Goal: Communication & Community: Ask a question

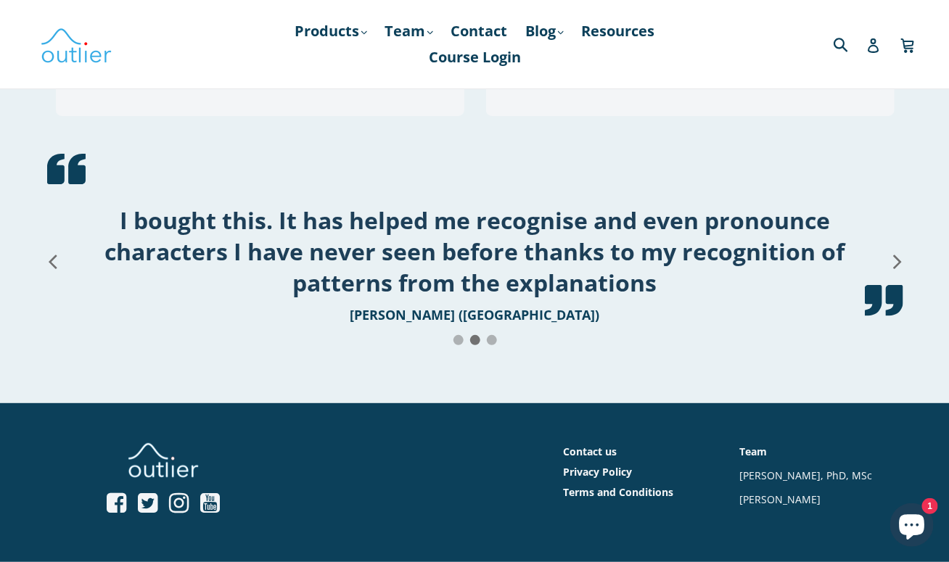
scroll to position [1965, 0]
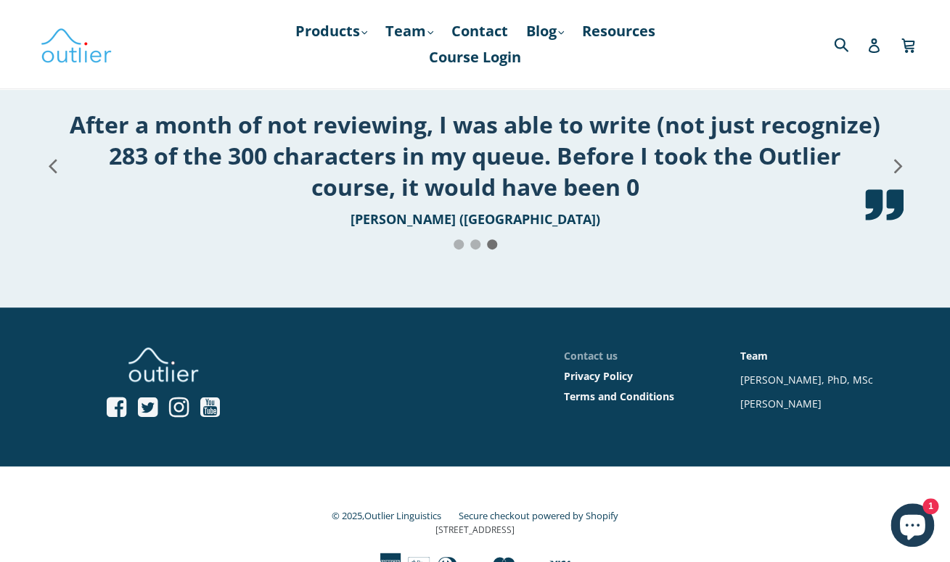
click at [610, 349] on link "Contact us" at bounding box center [591, 356] width 54 height 14
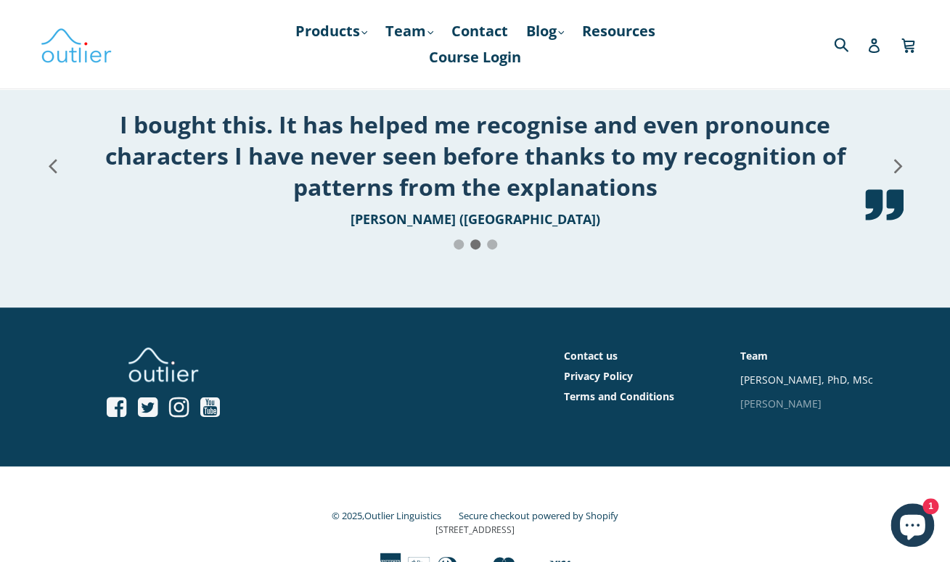
click at [772, 397] on link "[PERSON_NAME]" at bounding box center [780, 404] width 81 height 14
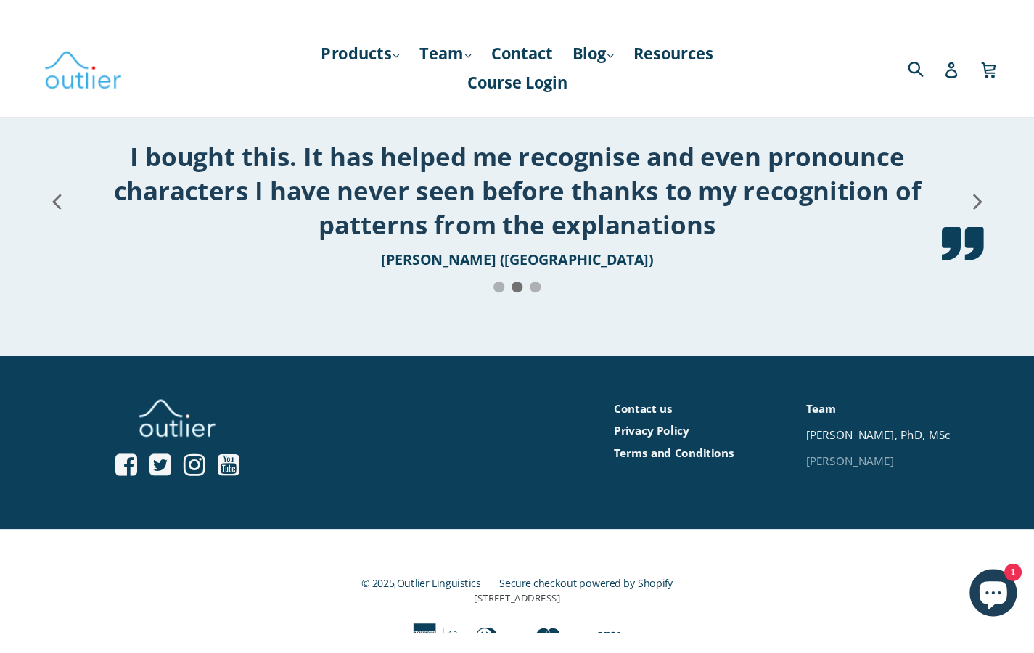
scroll to position [1832, 0]
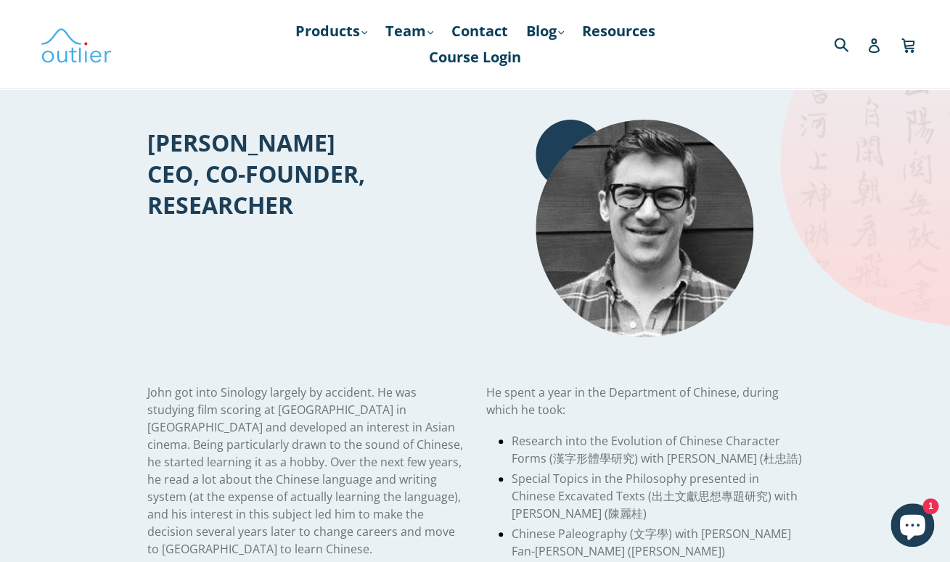
click at [618, 217] on img at bounding box center [645, 229] width 218 height 218
click at [494, 28] on link "Contact" at bounding box center [479, 31] width 71 height 26
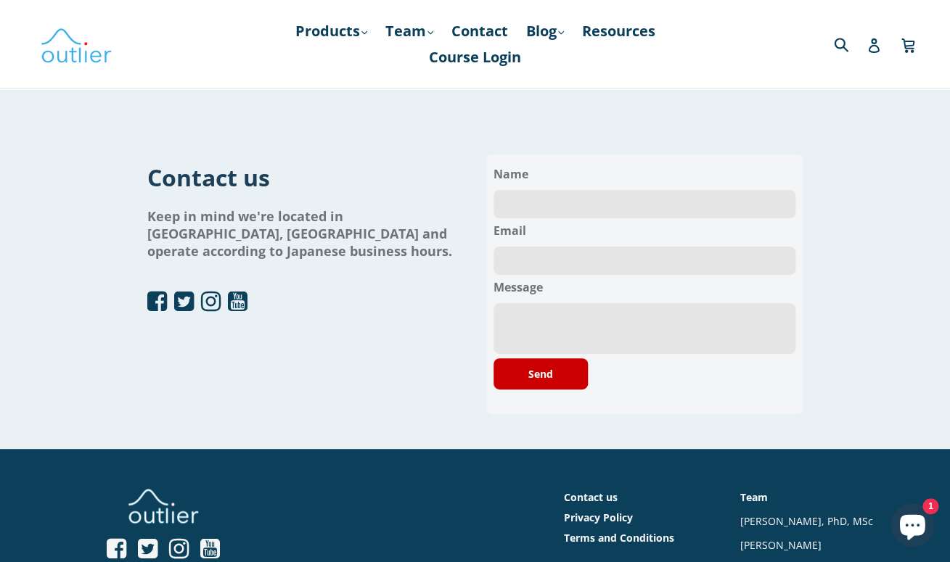
click at [512, 202] on input "text" at bounding box center [644, 204] width 303 height 28
type input "Georgia Mickey"
click at [515, 270] on input "email" at bounding box center [644, 261] width 303 height 28
type input "gamickey@cpp.edu"
click at [515, 325] on textarea at bounding box center [644, 328] width 303 height 51
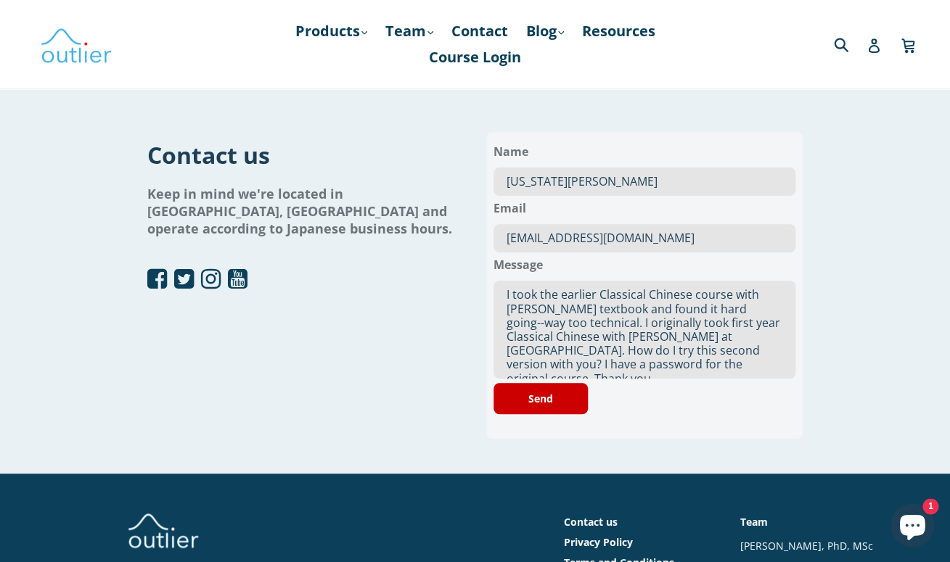
scroll to position [23, 0]
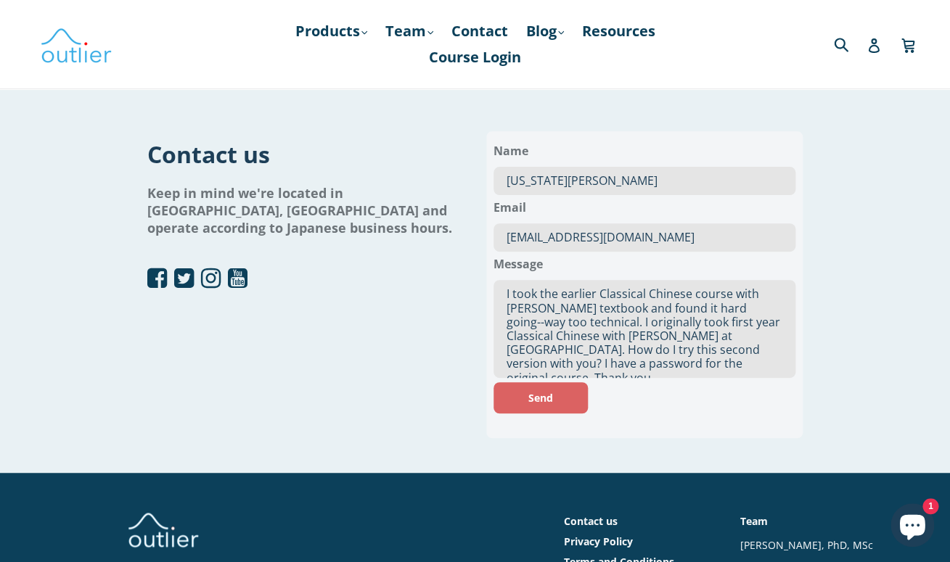
type textarea "I took the earlier Classical Chinese course with Mike Fuller's textbook and fou…"
click at [556, 398] on button "Send" at bounding box center [540, 397] width 94 height 31
